Goal: Find specific page/section: Find specific page/section

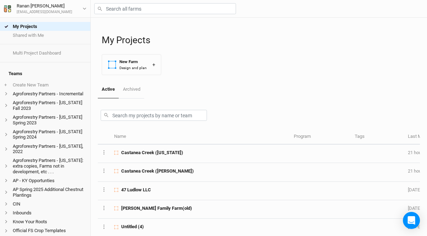
click at [123, 42] on h1 "My Projects" at bounding box center [261, 40] width 318 height 11
click at [125, 40] on h1 "My Projects" at bounding box center [261, 40] width 318 height 11
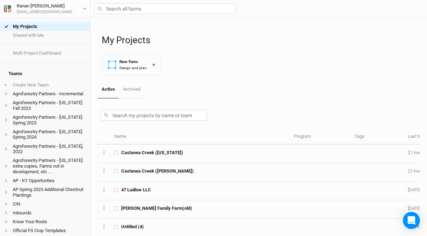
click at [127, 40] on h1 "My Projects" at bounding box center [261, 40] width 318 height 11
click at [125, 39] on h1 "My Projects" at bounding box center [261, 40] width 318 height 11
click at [170, 40] on h1 "My Projects" at bounding box center [261, 40] width 318 height 11
click at [152, 8] on input "text" at bounding box center [165, 8] width 142 height 11
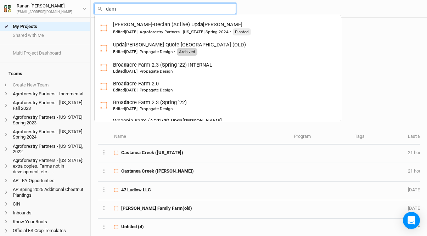
type input "dami"
type input "damico Vineyard & Orchard (Contract Version)"
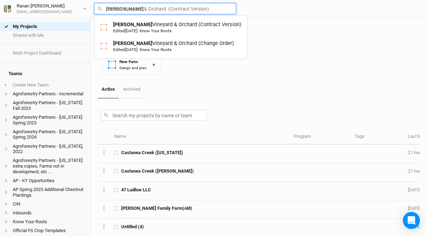
type input "Damico Vineyard & Orchard (Contract Version)"
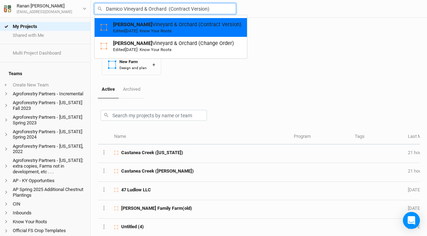
type input "Damico Vineyard & Orchard (Change Order)"
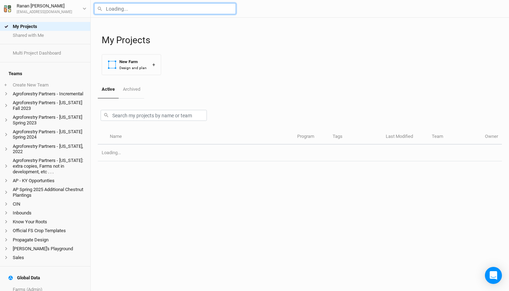
click at [142, 9] on input "text" at bounding box center [165, 8] width 142 height 11
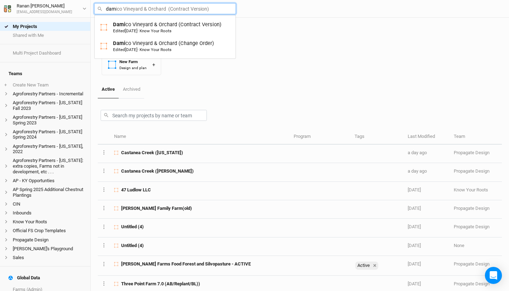
type input "dami"
type input "damico Vineyard & Orchard (Contract Version)"
type input "Damico Vineyard & Orchard (Contract Version)"
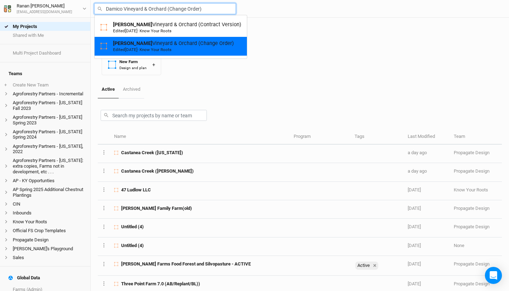
type input "Damico Vineyard & Orchard (Contract Version)"
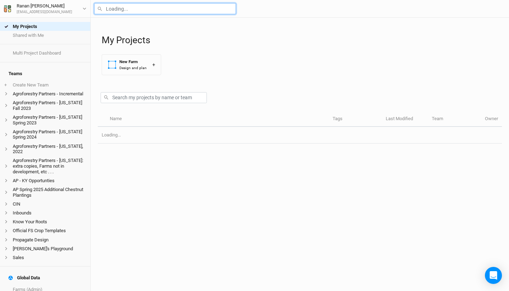
click at [119, 5] on input "text" at bounding box center [165, 8] width 142 height 11
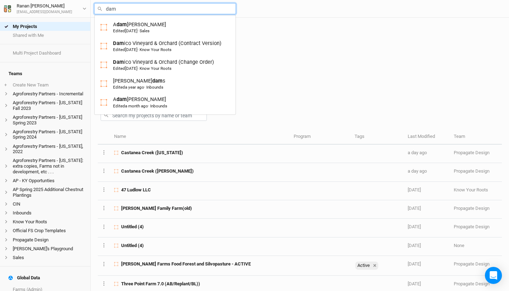
type input "dami"
type input "damico Vineyard & Orchard (Contract Version)"
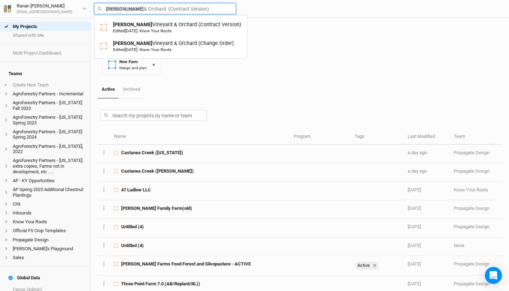
type input "Damico Vineyard & Orchard (Contract Version)"
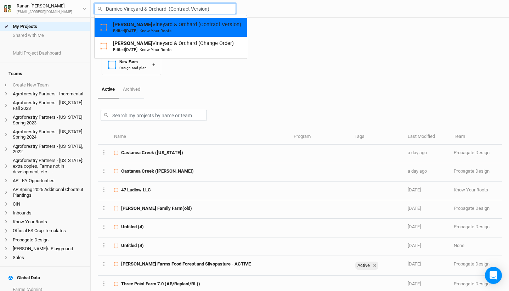
type input "Damico Vineyard & Orchard (Change Order)"
